Goal: Information Seeking & Learning: Learn about a topic

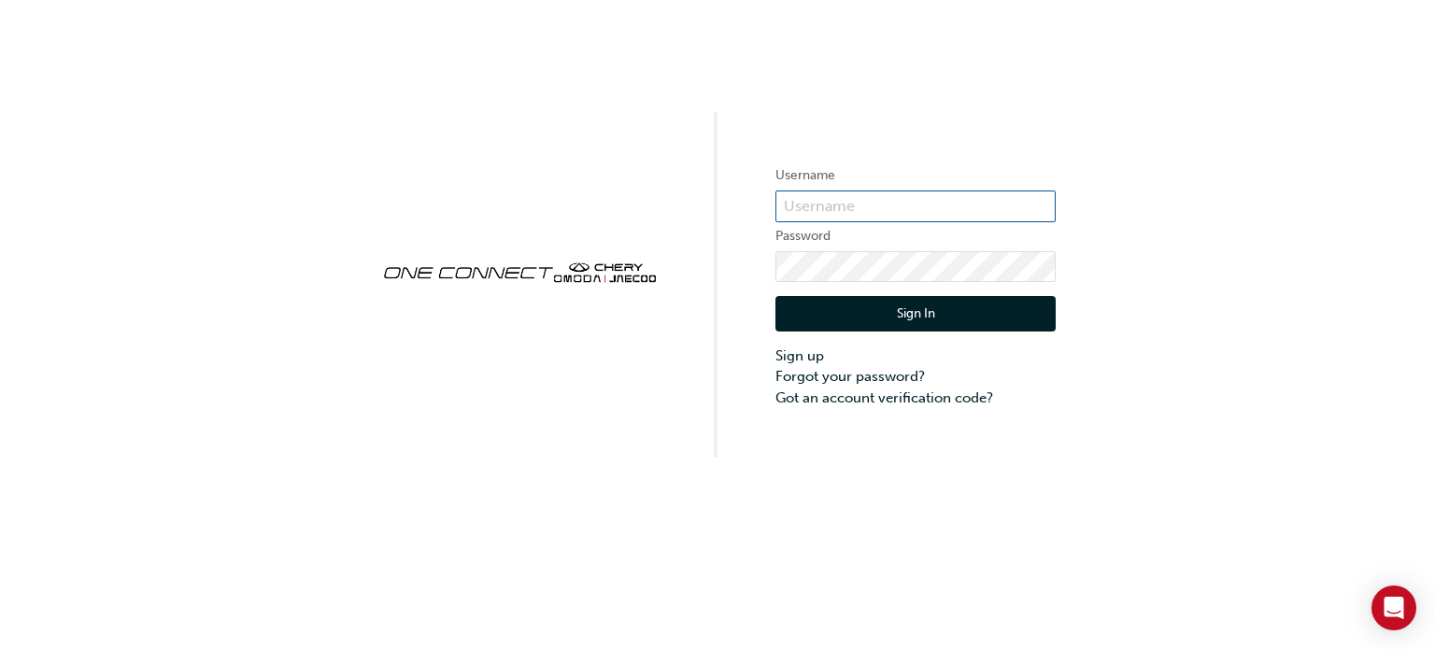
type input "chau0077"
click at [859, 295] on div "Sign In Sign up Forgot your password? Got an account verification code?" at bounding box center [915, 345] width 280 height 126
click at [884, 309] on button "Sign In" at bounding box center [915, 313] width 280 height 35
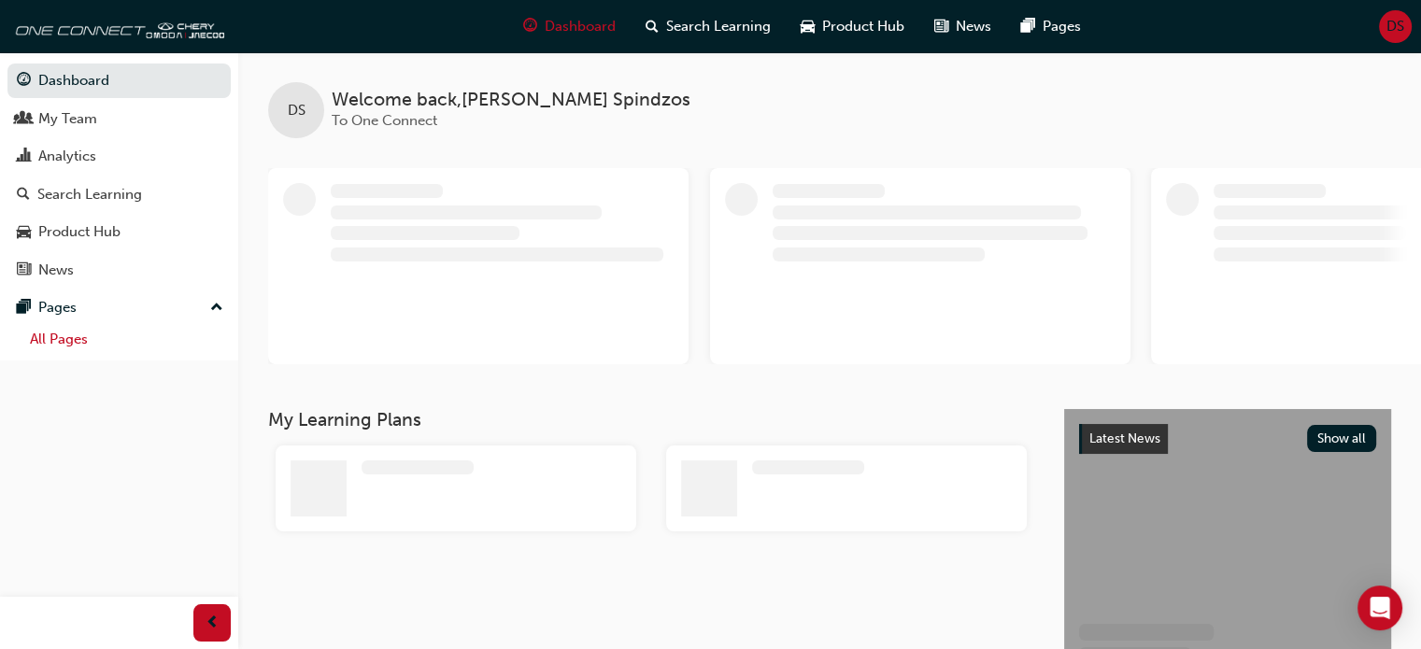
click at [108, 341] on link "All Pages" at bounding box center [126, 339] width 208 height 29
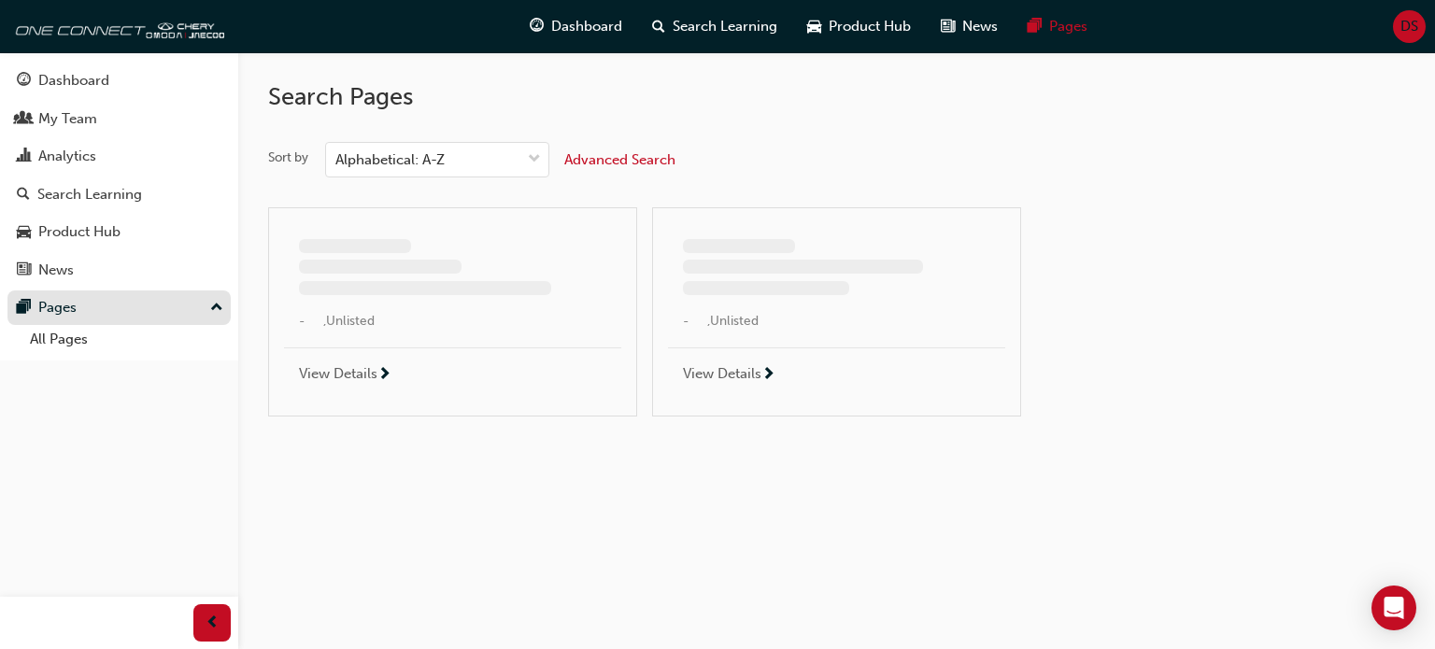
click at [205, 305] on div "Pages" at bounding box center [118, 308] width 223 height 35
click at [202, 295] on button "Pages" at bounding box center [118, 308] width 223 height 35
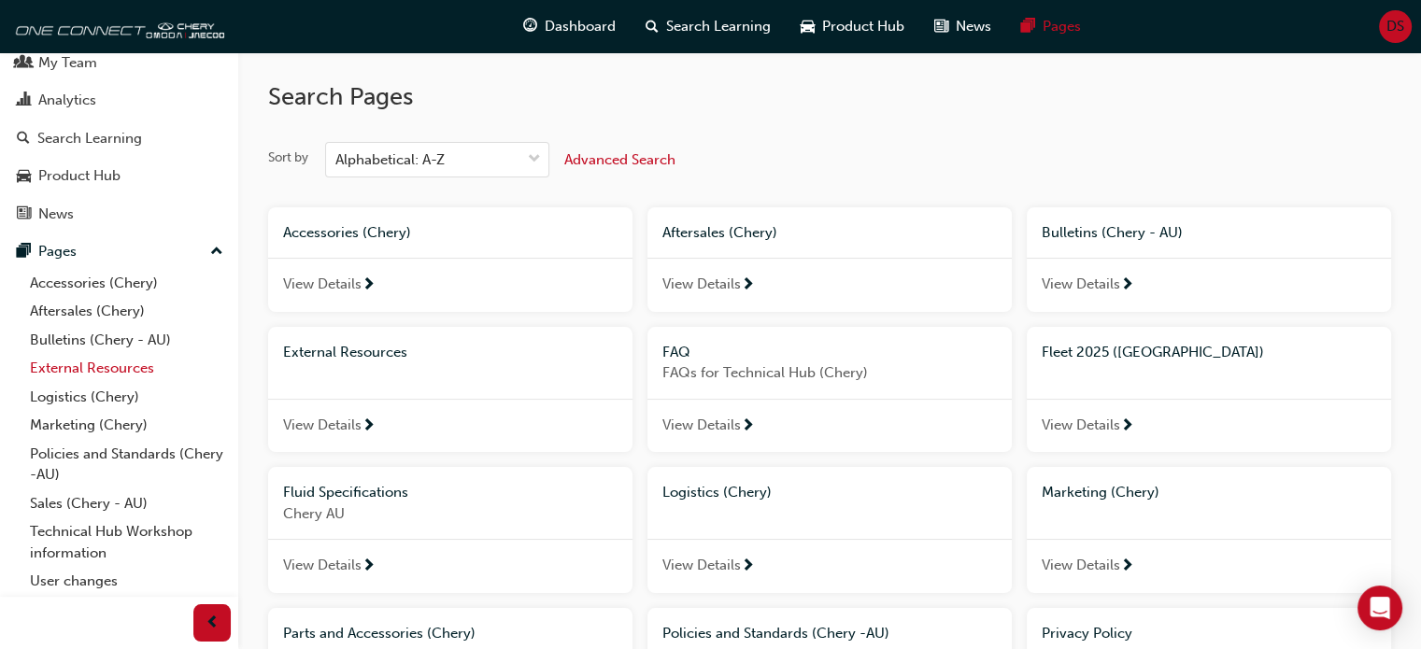
scroll to position [86, 0]
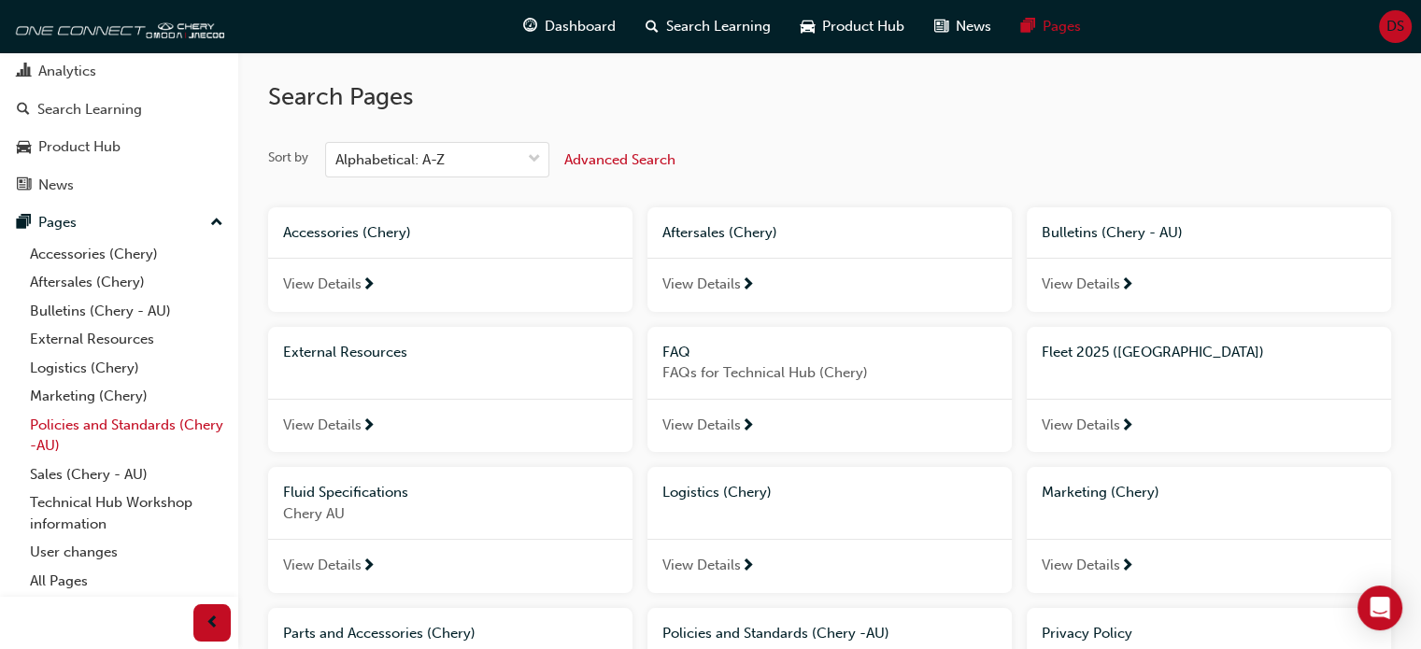
drag, startPoint x: 105, startPoint y: 470, endPoint x: 166, endPoint y: 443, distance: 67.3
click at [106, 470] on link "Sales (Chery - AU)" at bounding box center [126, 475] width 208 height 29
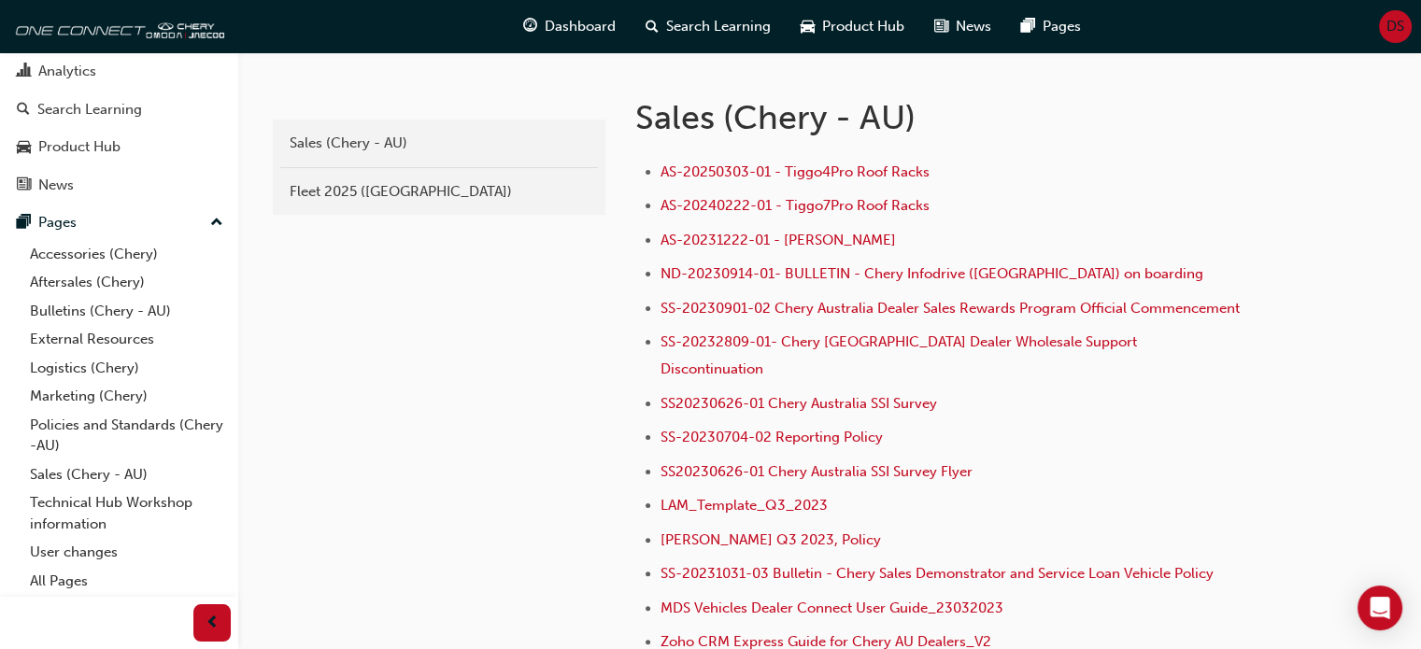
scroll to position [374, 0]
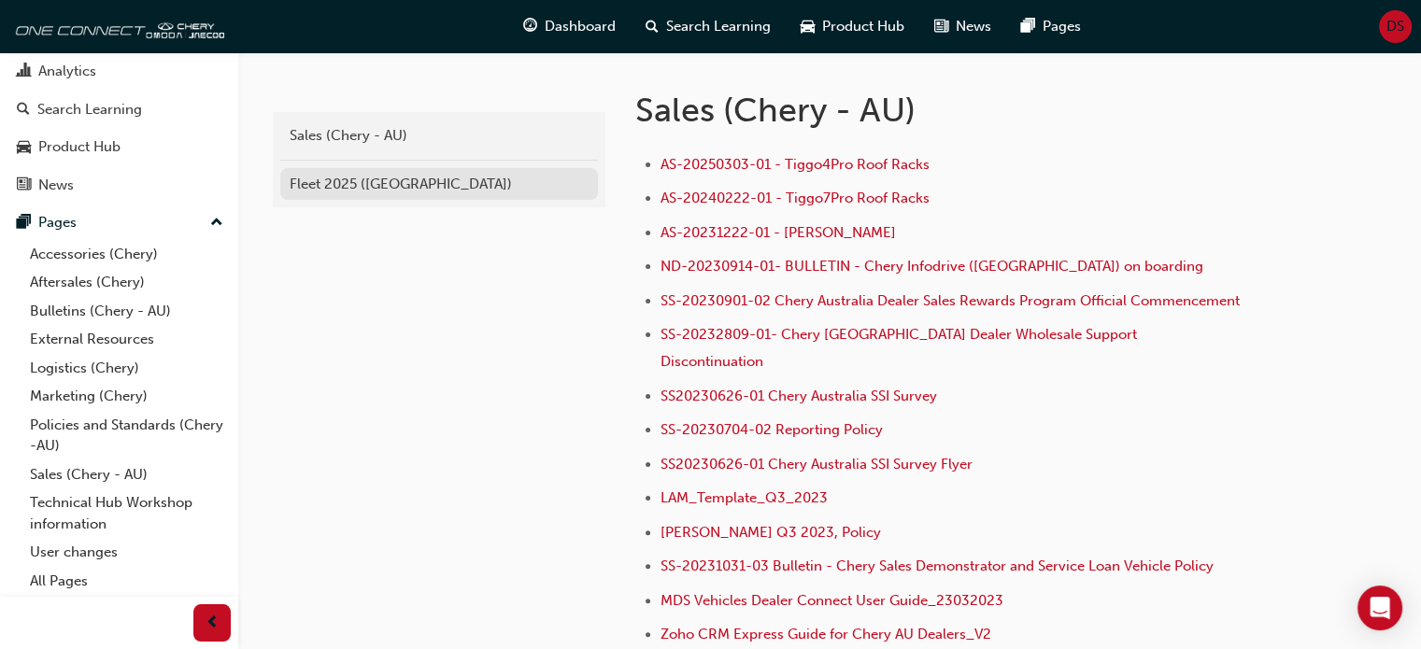
click at [375, 175] on div "Fleet 2025 ([GEOGRAPHIC_DATA])" at bounding box center [439, 184] width 299 height 21
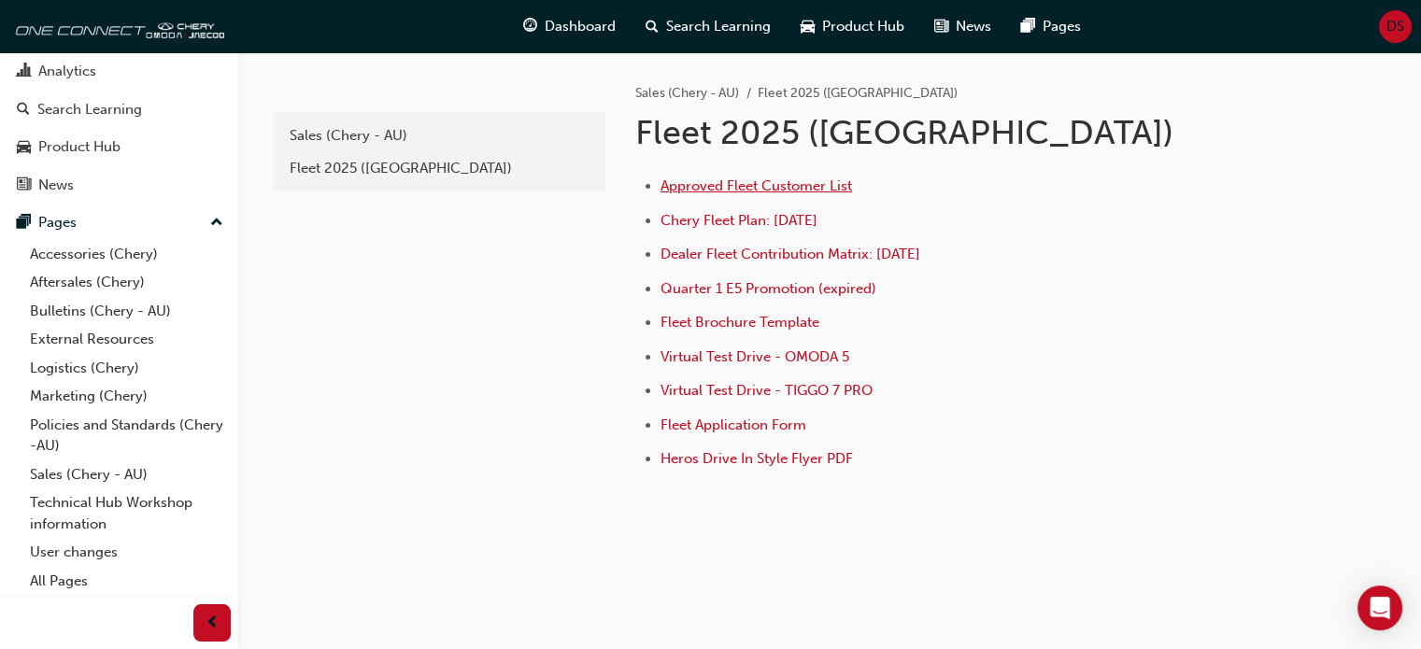
click at [808, 178] on span "Approved Fleet Customer List" at bounding box center [755, 185] width 191 height 17
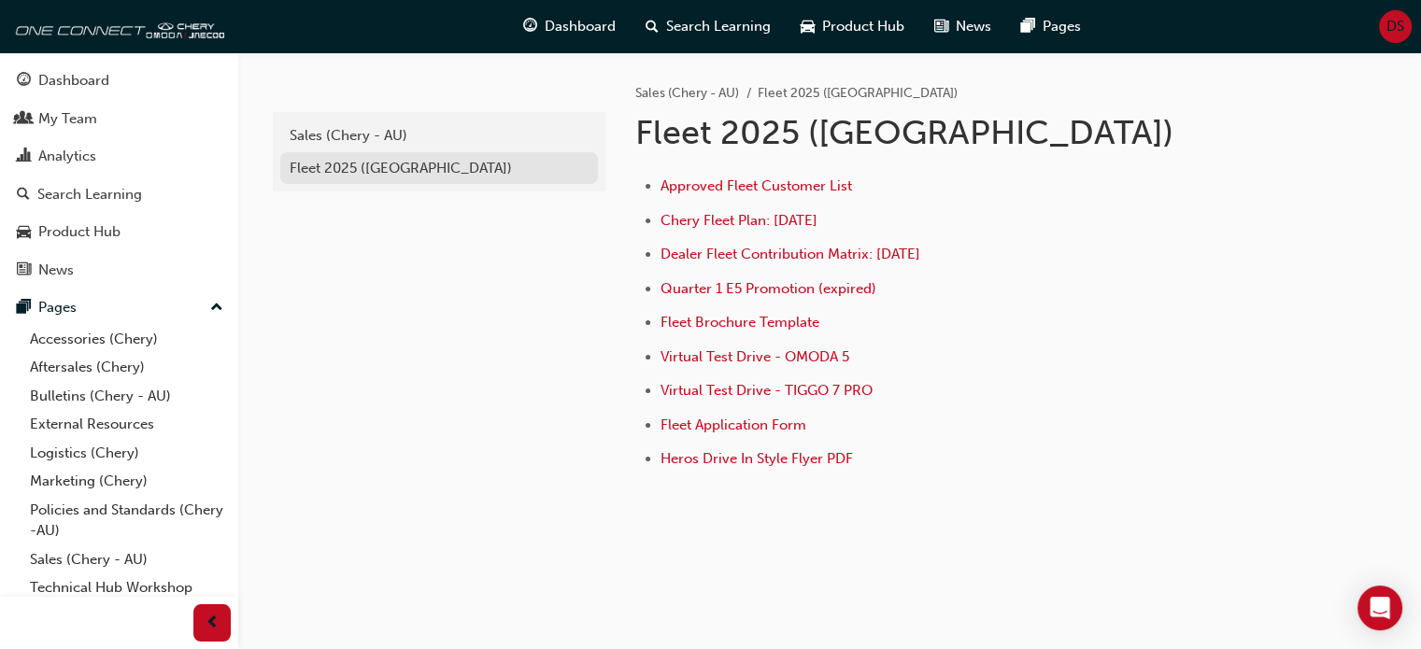
click at [426, 167] on div "Fleet 2025 ([GEOGRAPHIC_DATA])" at bounding box center [439, 168] width 299 height 21
click at [684, 216] on span "Chery Fleet Plan: [DATE]" at bounding box center [738, 220] width 157 height 17
click at [366, 130] on div "Sales (Chery - AU)" at bounding box center [439, 135] width 299 height 21
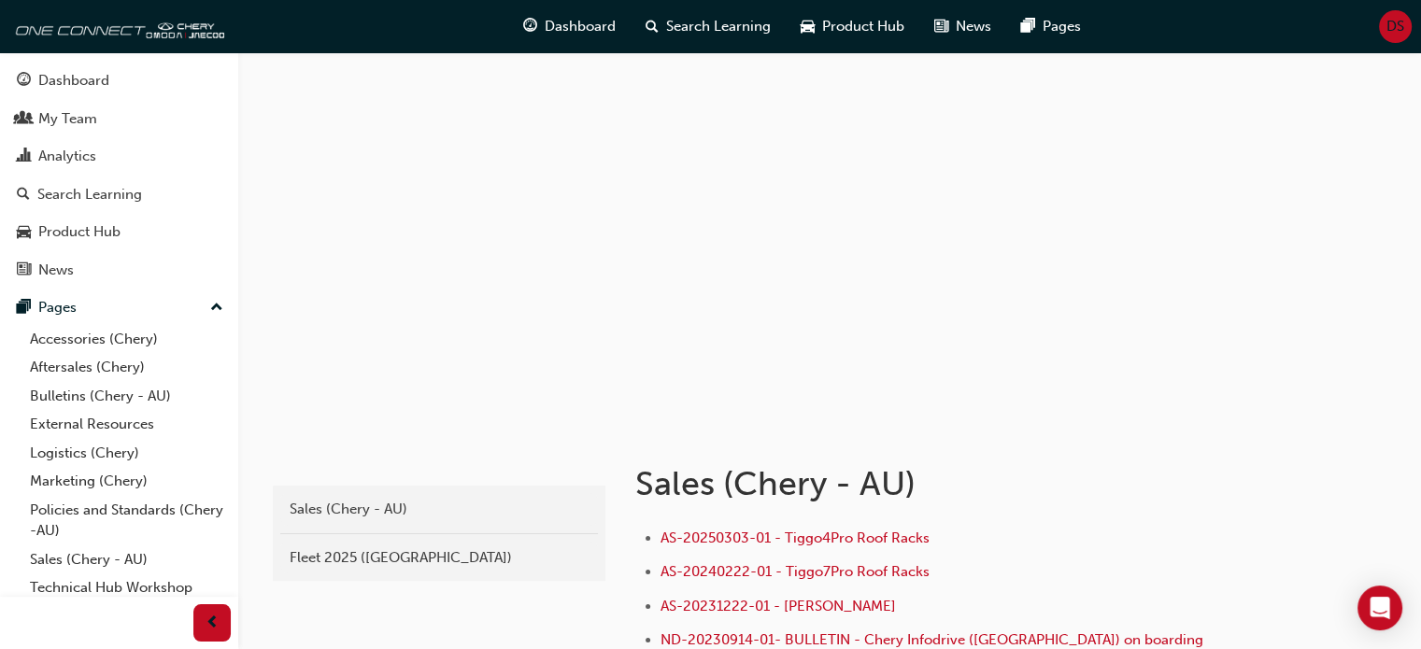
scroll to position [187, 0]
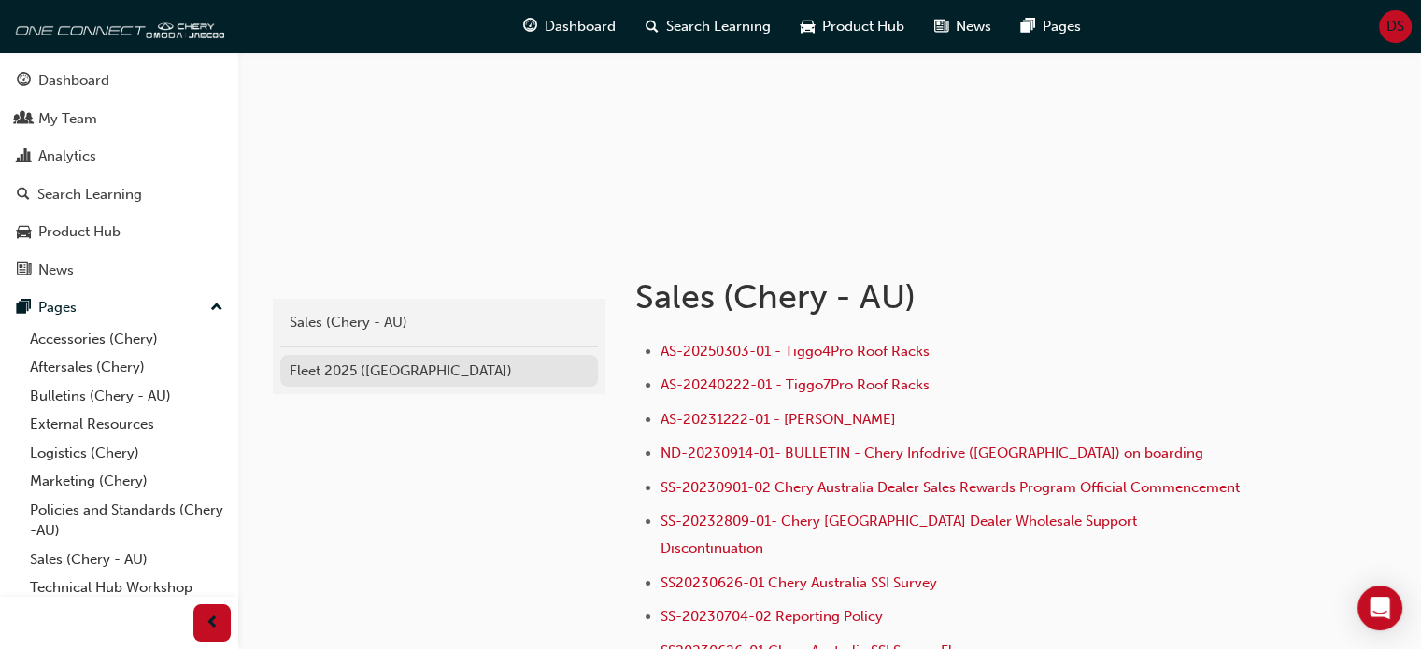
click at [357, 372] on div "Fleet 2025 ([GEOGRAPHIC_DATA])" at bounding box center [439, 371] width 299 height 21
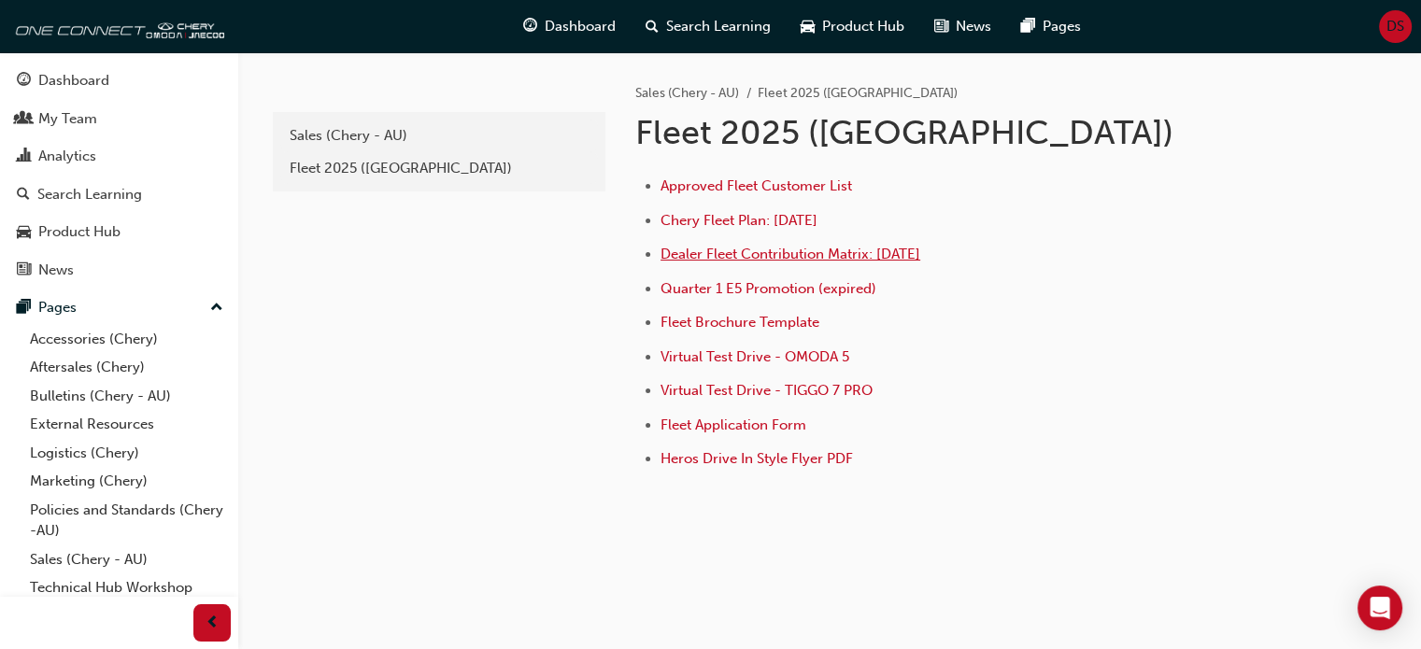
click at [813, 249] on span "Dealer Fleet Contribution Matrix: [DATE]" at bounding box center [790, 254] width 260 height 17
